Goal: Information Seeking & Learning: Learn about a topic

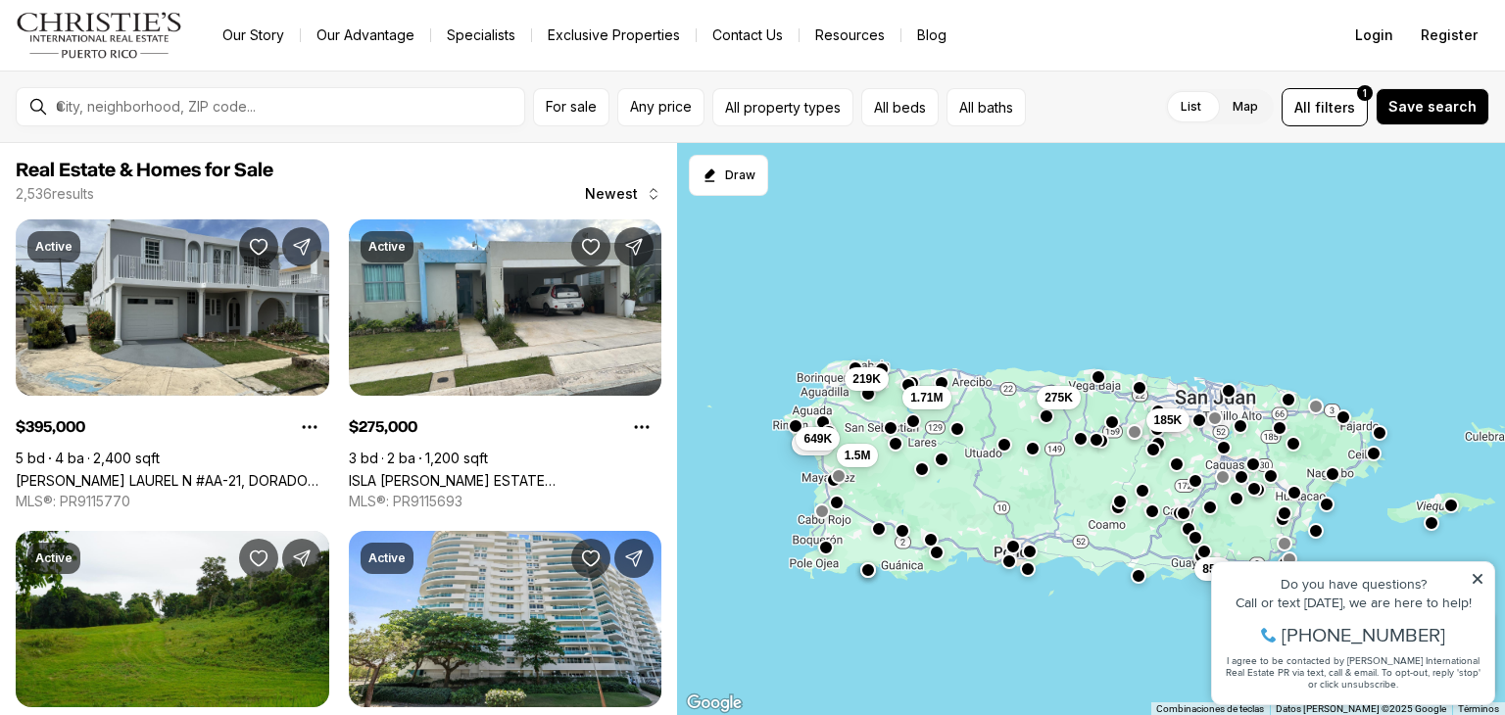
click at [1006, 558] on button "button" at bounding box center [1010, 562] width 16 height 16
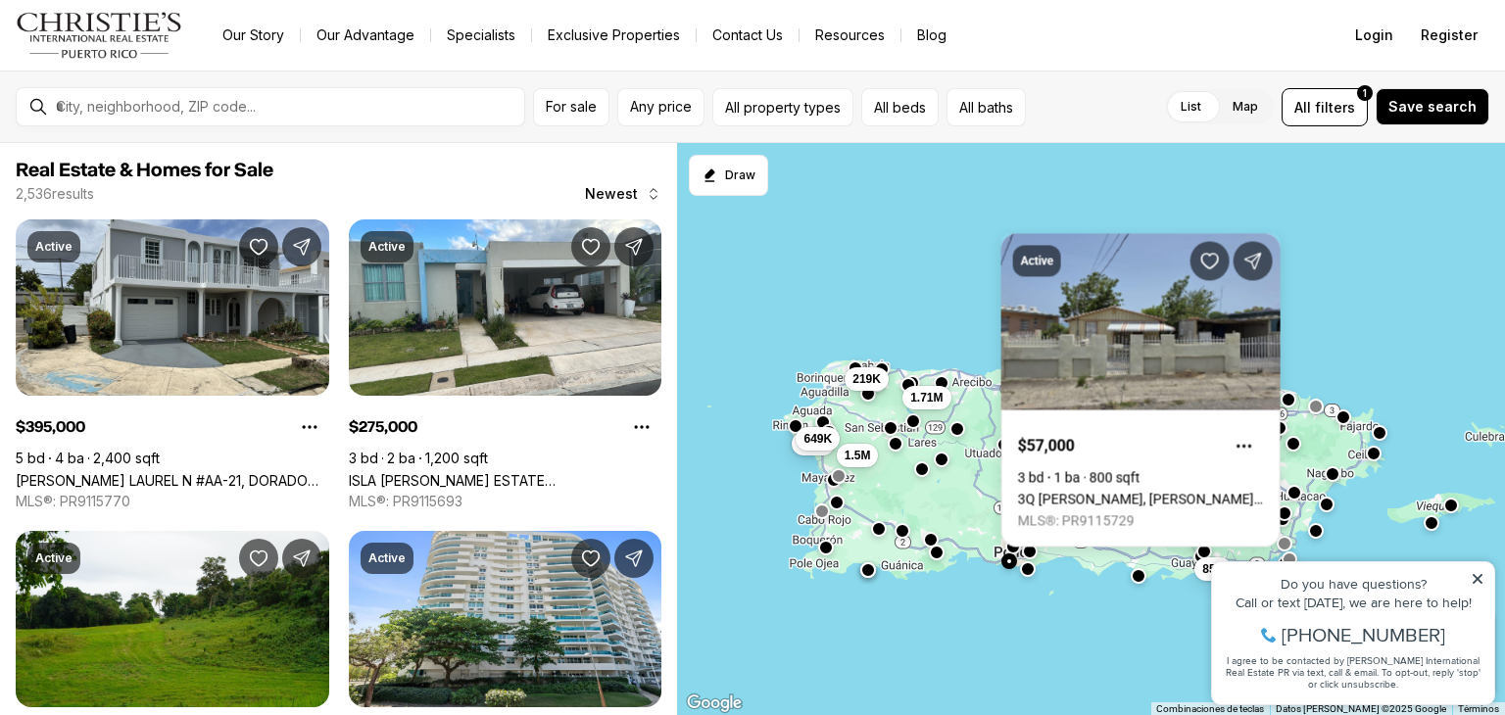
click at [1031, 577] on div "185K 275K 85K 515K 649K 1.5M 219K 1.71M" at bounding box center [1091, 429] width 828 height 573
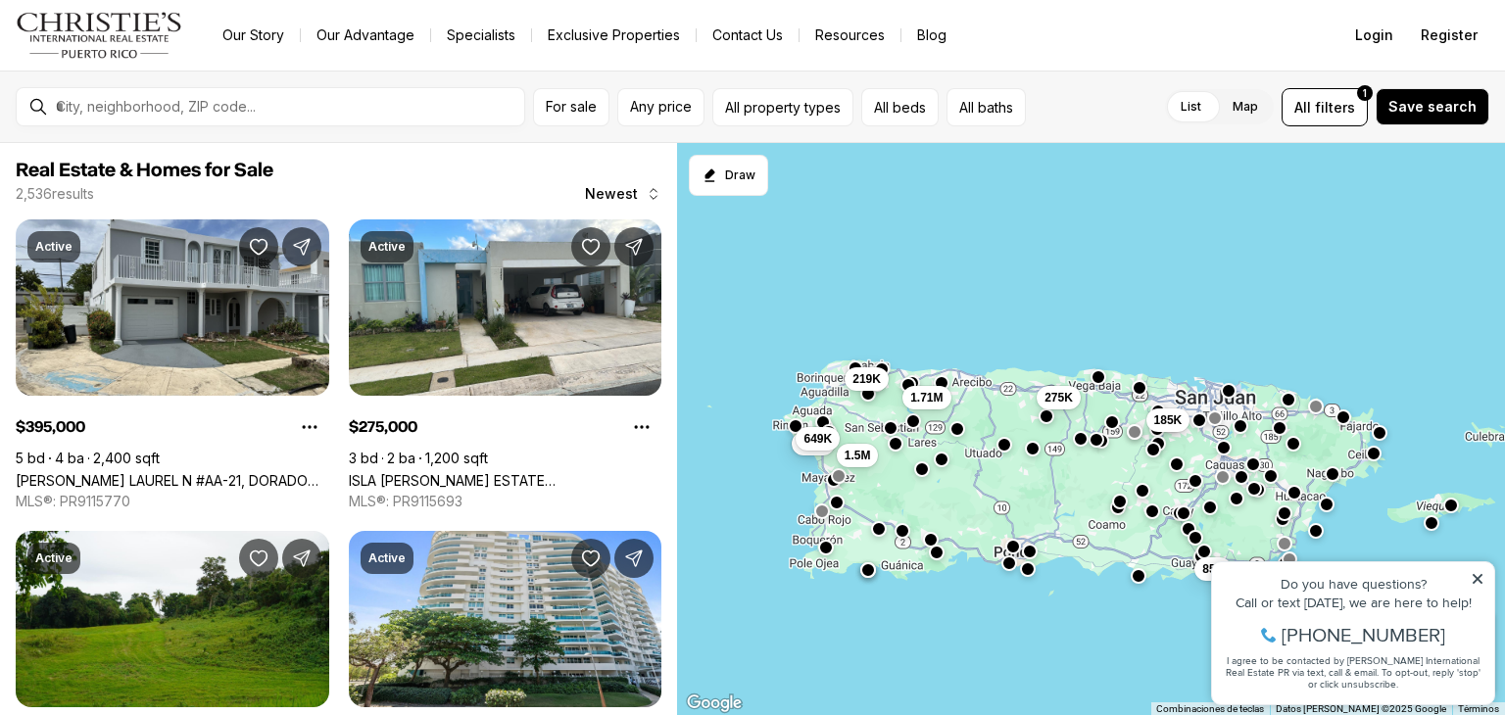
click at [1026, 577] on div "185K 275K 85K 515K 649K 1.5M 219K 1.71M" at bounding box center [1091, 429] width 828 height 573
click at [1027, 579] on div "185K 275K 85K 515K 649K 1.5M 219K 1.71M" at bounding box center [1091, 429] width 828 height 573
click at [1031, 555] on button "button" at bounding box center [1029, 549] width 16 height 16
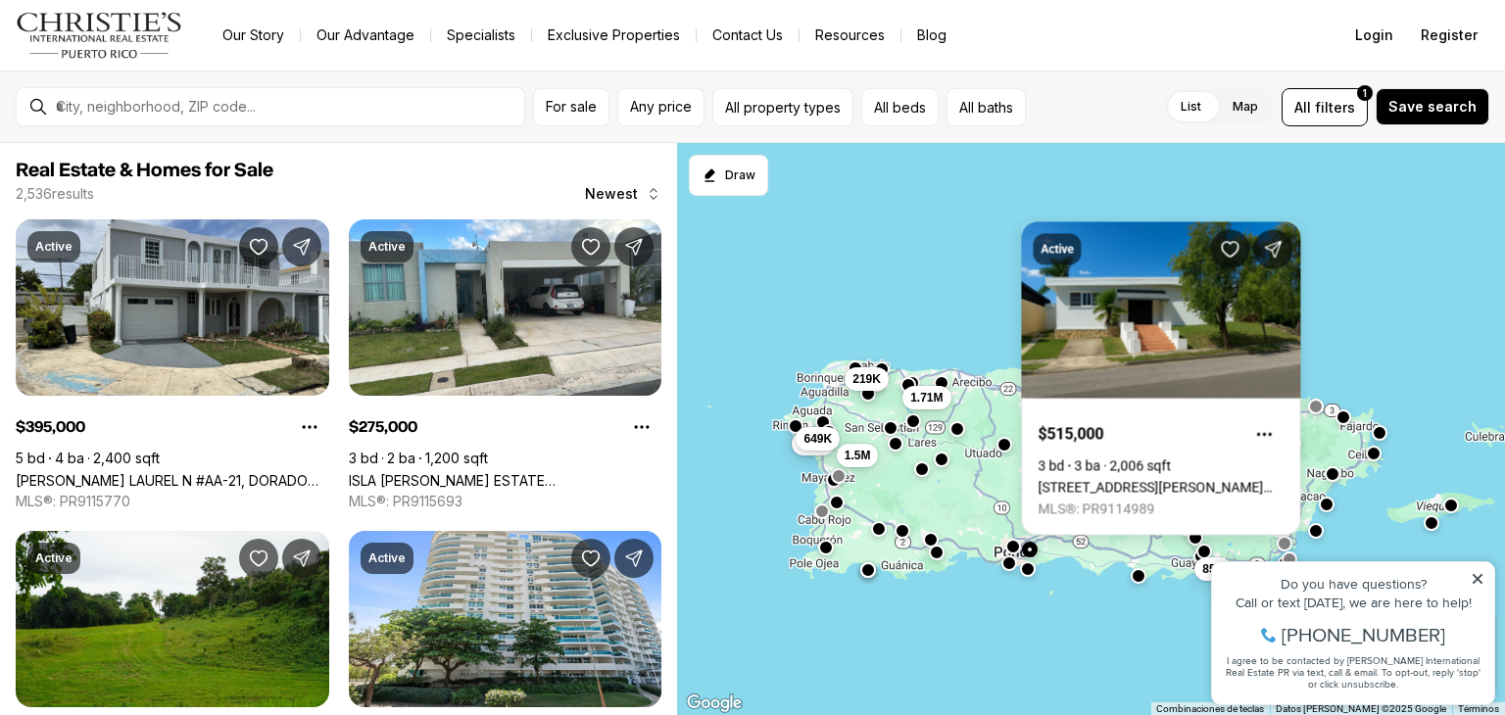
click at [1025, 576] on div "185K 275K 85K 515K 649K 1.5M 219K 1.71M" at bounding box center [1091, 429] width 828 height 573
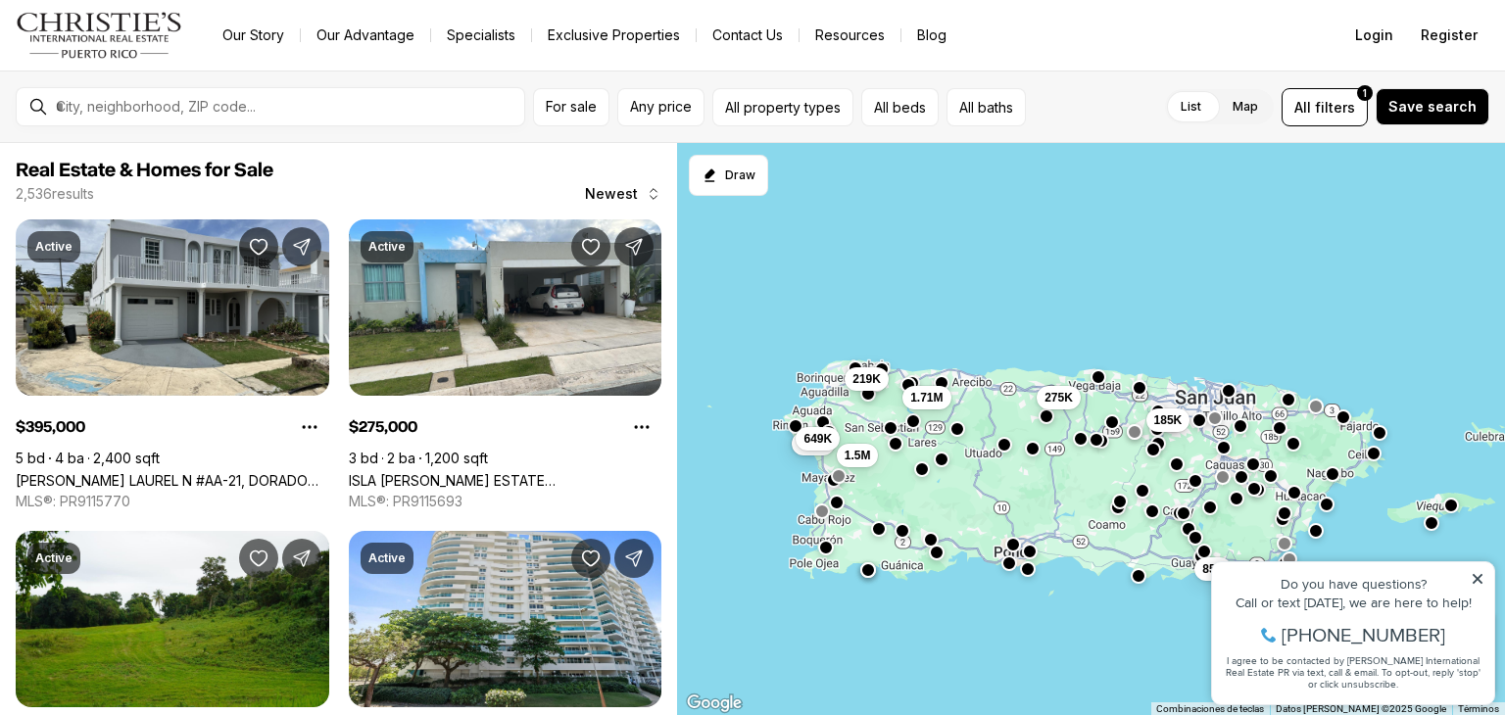
click at [1019, 541] on button "button" at bounding box center [1013, 544] width 16 height 16
